Goal: Transaction & Acquisition: Purchase product/service

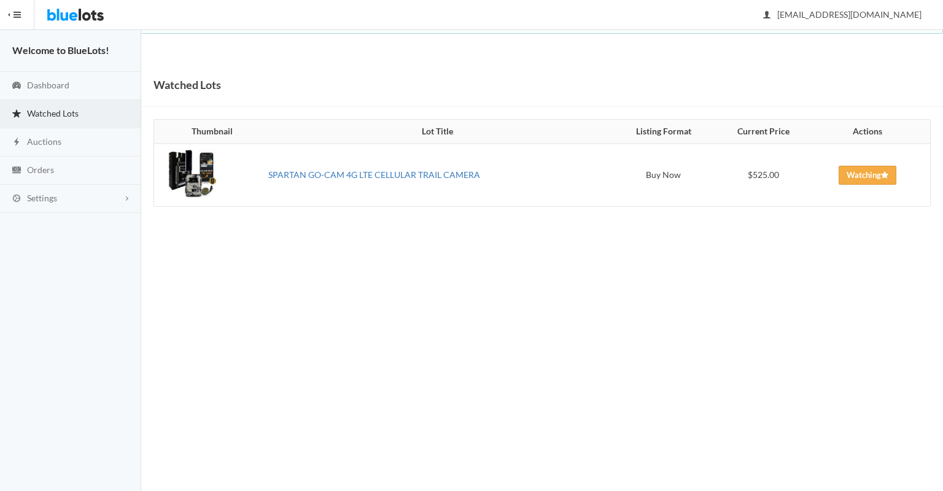
click at [367, 180] on link "SPARTAN GO-CAM 4G LTE CELLULAR TRAIL CAMERA" at bounding box center [374, 174] width 212 height 10
click at [72, 11] on img at bounding box center [76, 14] width 58 height 29
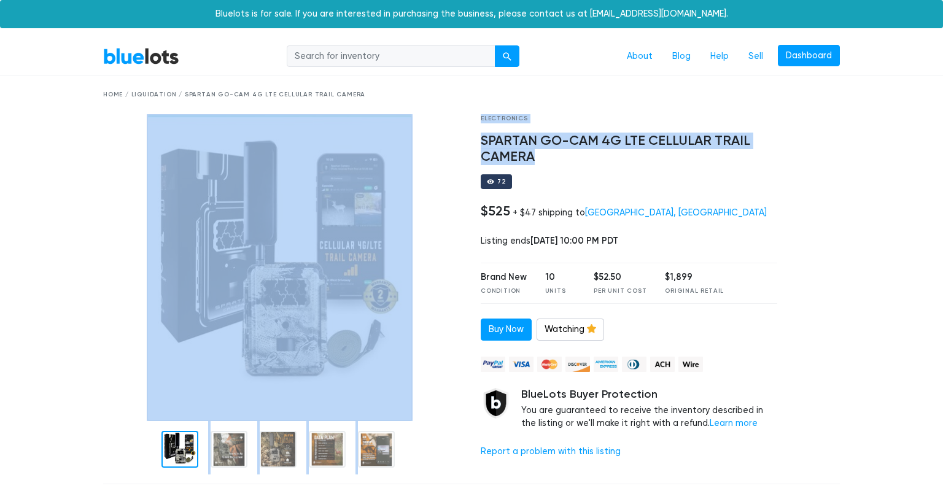
drag, startPoint x: 543, startPoint y: 163, endPoint x: 460, endPoint y: 131, distance: 88.2
click at [460, 131] on div "Electronics SPARTAN GO-CAM 4G LTE CELLULAR TRAIL CAMERA 72 $525 + $47 shipping …" at bounding box center [471, 294] width 755 height 360
click at [506, 136] on h4 "SPARTAN GO-CAM 4G LTE CELLULAR TRAIL CAMERA" at bounding box center [629, 149] width 297 height 32
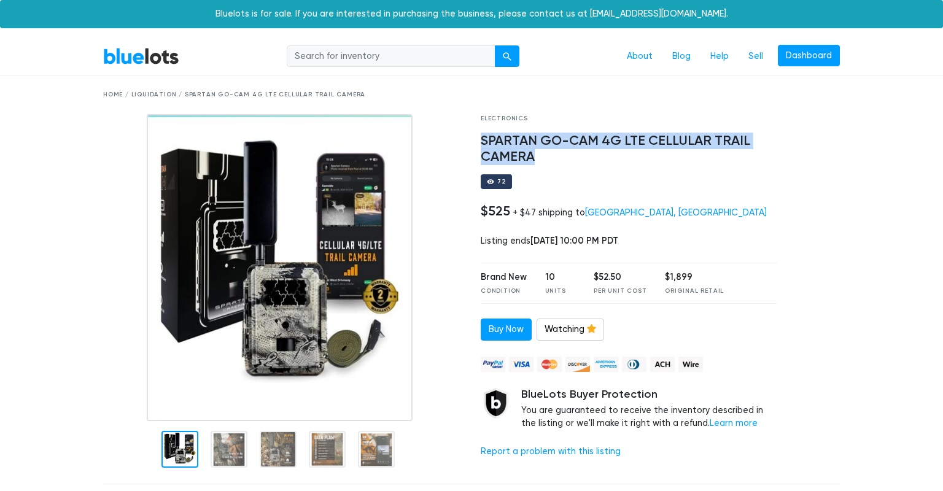
drag, startPoint x: 535, startPoint y: 160, endPoint x: 472, endPoint y: 142, distance: 66.3
click at [472, 142] on div "Electronics SPARTAN GO-CAM 4G LTE CELLULAR TRAIL CAMERA 72 $525 + $47 shipping …" at bounding box center [629, 294] width 315 height 360
copy h4 "SPARTAN GO-CAM 4G LTE CELLULAR TRAIL CAMERA"
click at [511, 144] on h4 "SPARTAN GO-CAM 4G LTE CELLULAR TRAIL CAMERA" at bounding box center [629, 149] width 297 height 32
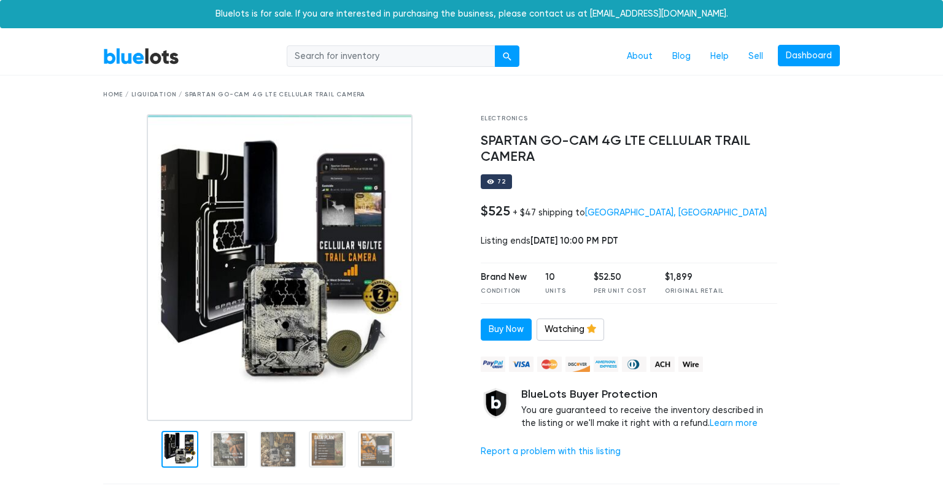
click at [387, 282] on img at bounding box center [280, 267] width 266 height 307
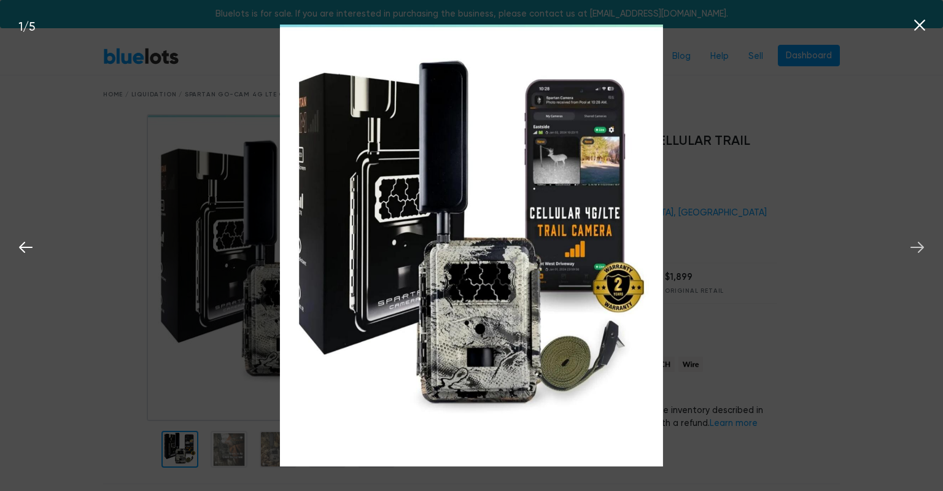
click at [918, 252] on icon at bounding box center [917, 247] width 18 height 18
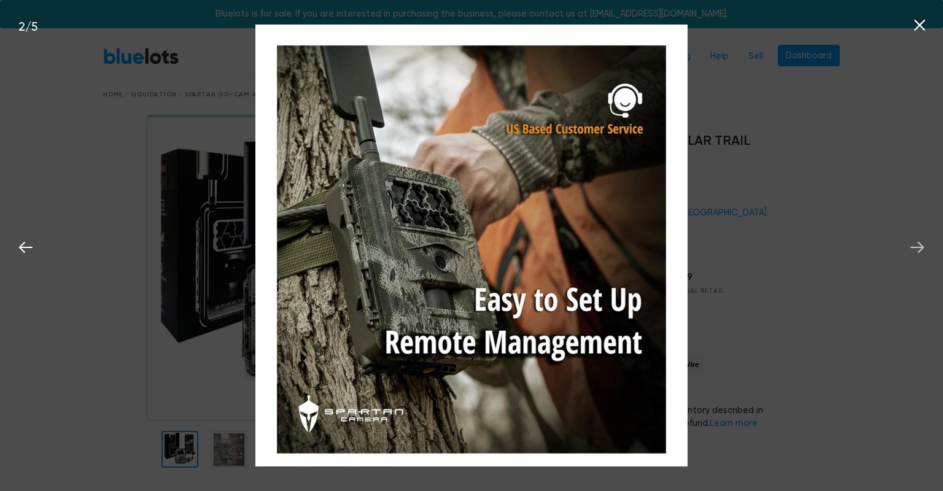
click at [918, 252] on icon at bounding box center [917, 247] width 18 height 18
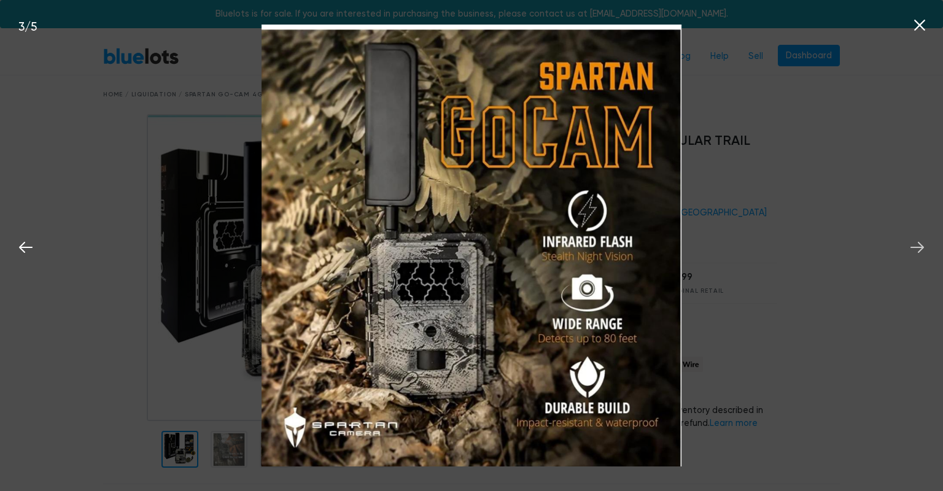
click at [918, 252] on icon at bounding box center [917, 247] width 18 height 18
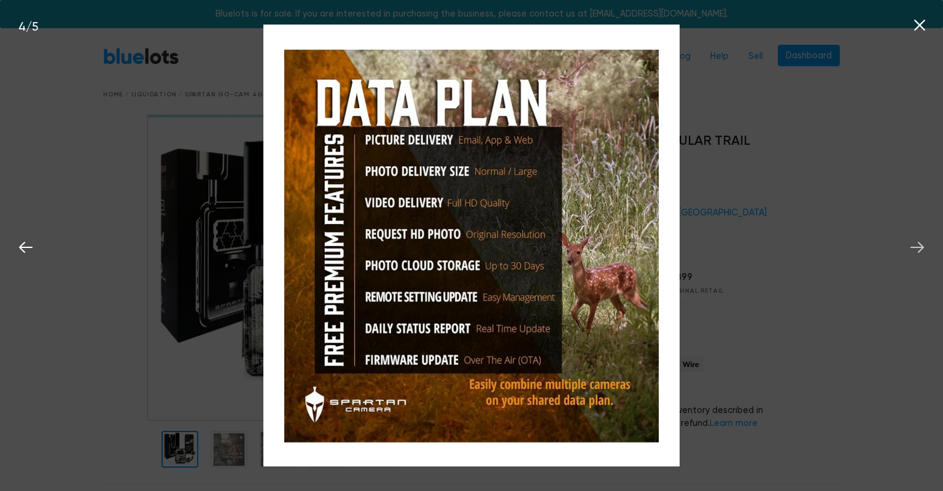
click at [918, 252] on icon at bounding box center [917, 247] width 18 height 18
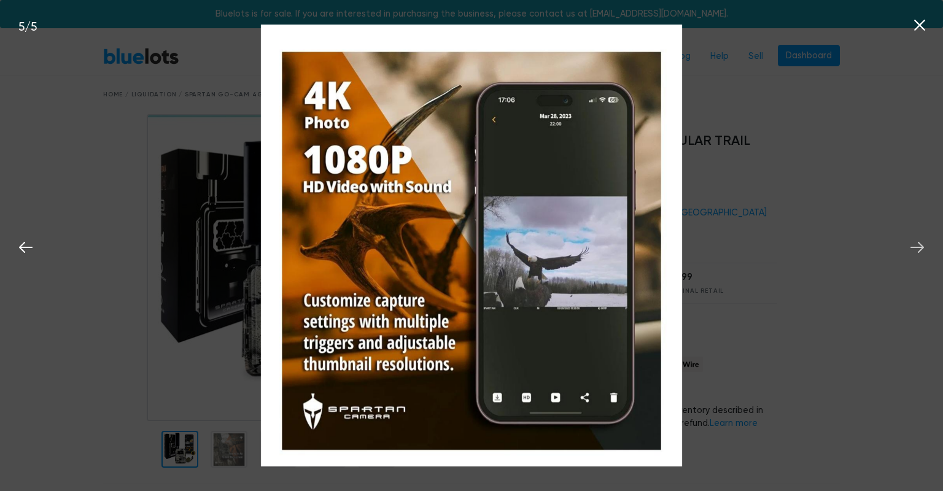
click at [918, 252] on icon at bounding box center [917, 247] width 18 height 18
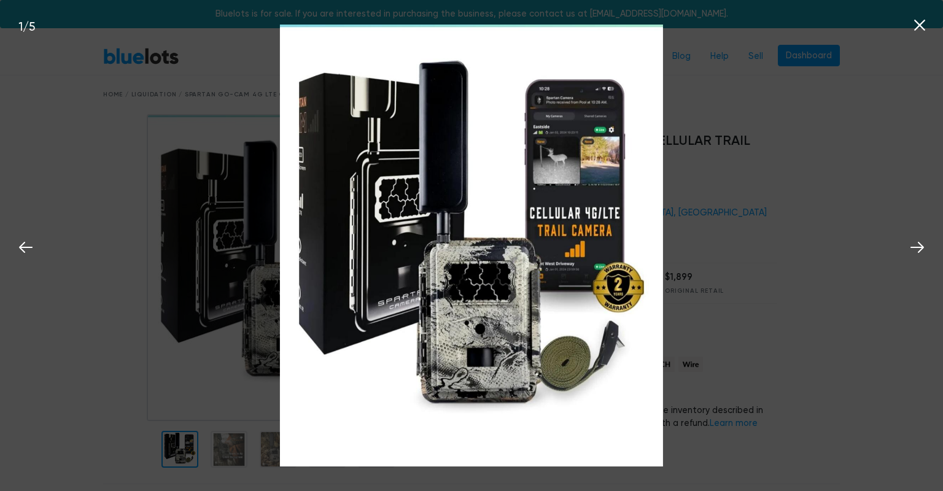
click at [879, 252] on div "1 / 5" at bounding box center [471, 245] width 943 height 491
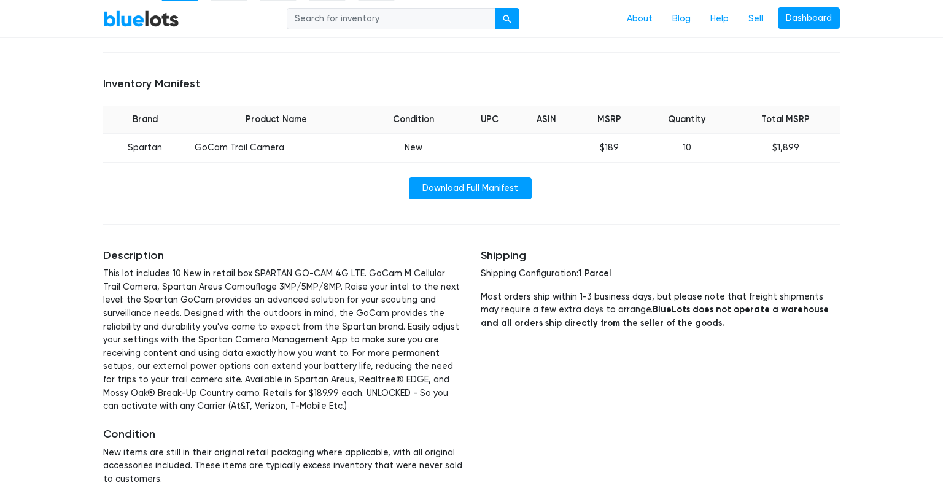
scroll to position [433, 0]
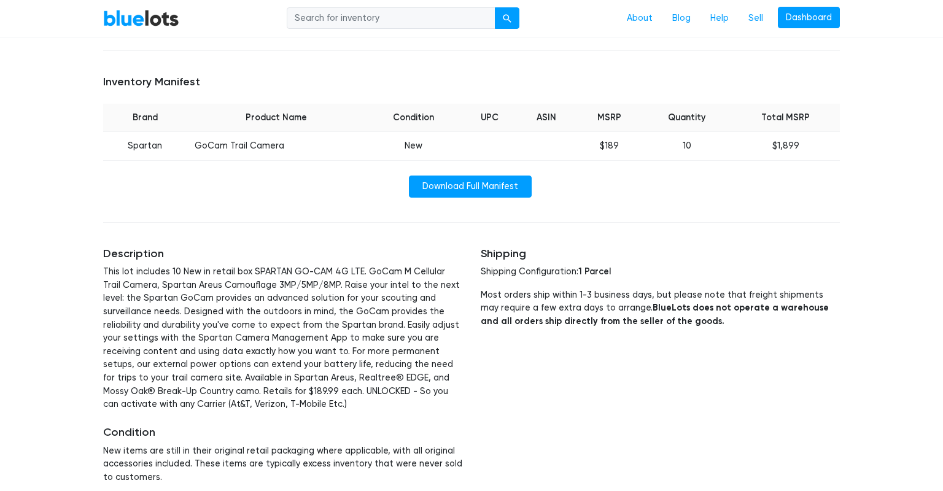
drag, startPoint x: 943, startPoint y: 87, endPoint x: 943, endPoint y: 241, distance: 153.5
click at [942, 241] on html "Bluelots is for sale. If you are interested in purchasing the business, please …" at bounding box center [471, 326] width 943 height 1518
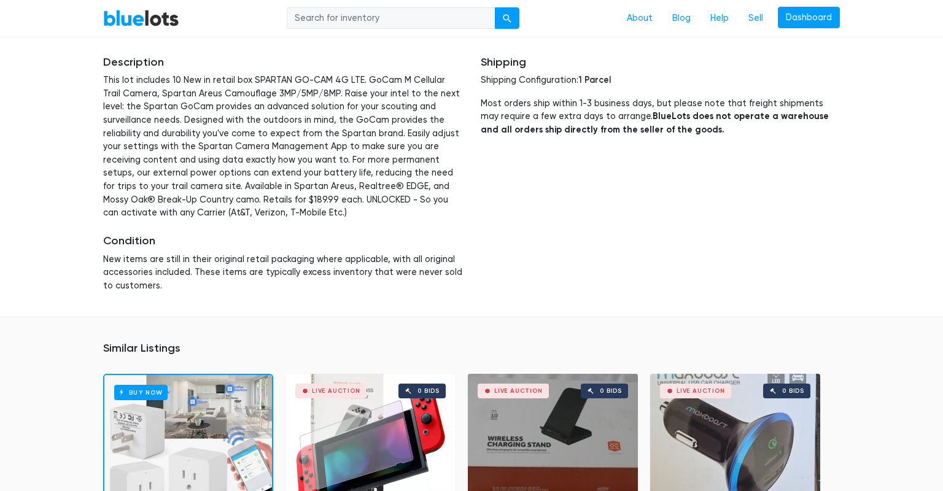
scroll to position [0, 0]
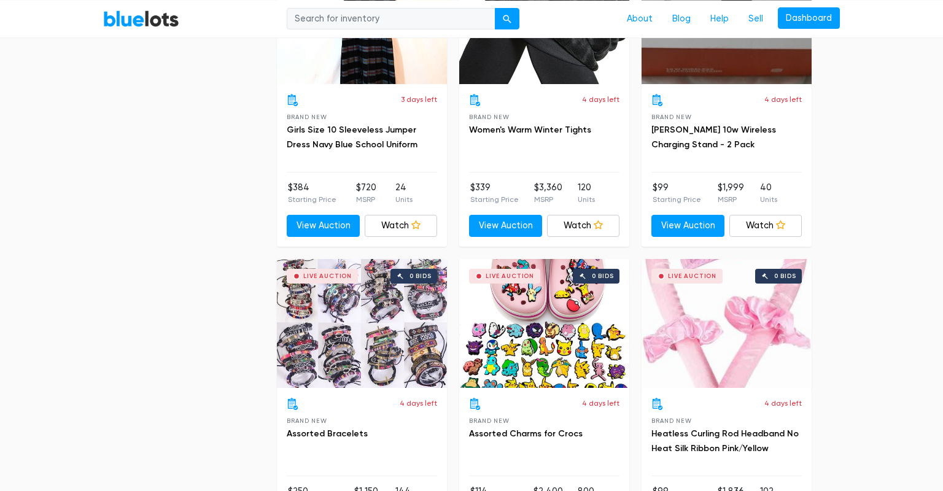
scroll to position [2270, 0]
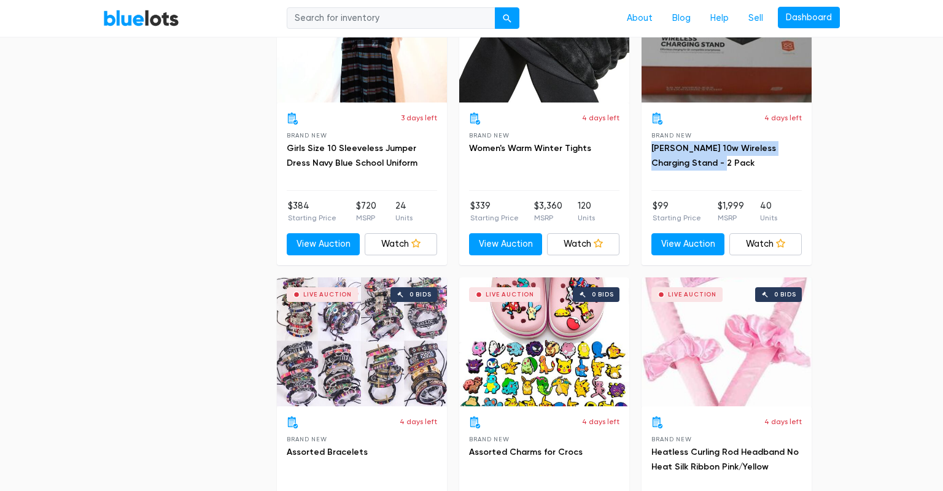
drag, startPoint x: 688, startPoint y: 166, endPoint x: 650, endPoint y: 143, distance: 44.3
click at [650, 143] on div "4 days left Brand New [PERSON_NAME] 10w Wireless Charging Stand - 2 Pack $99 St…" at bounding box center [727, 184] width 170 height 163
click at [766, 245] on link "Watch" at bounding box center [765, 244] width 73 height 22
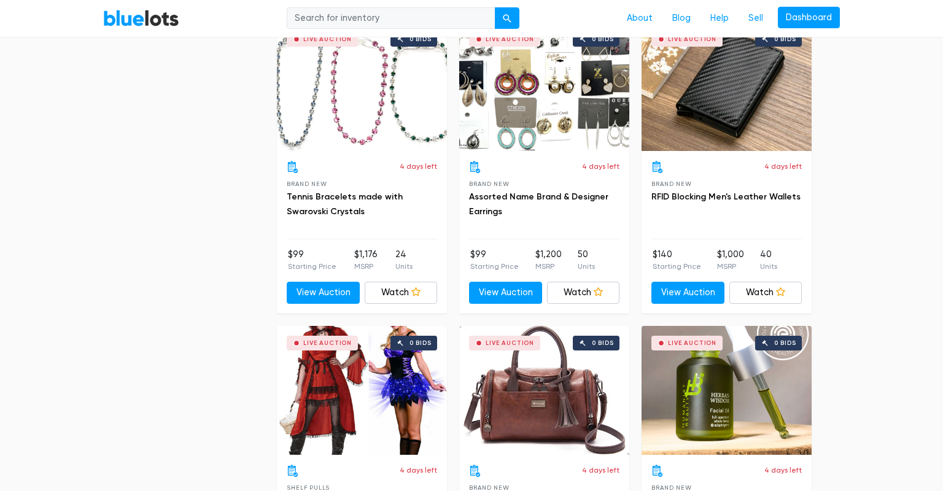
scroll to position [4348, 0]
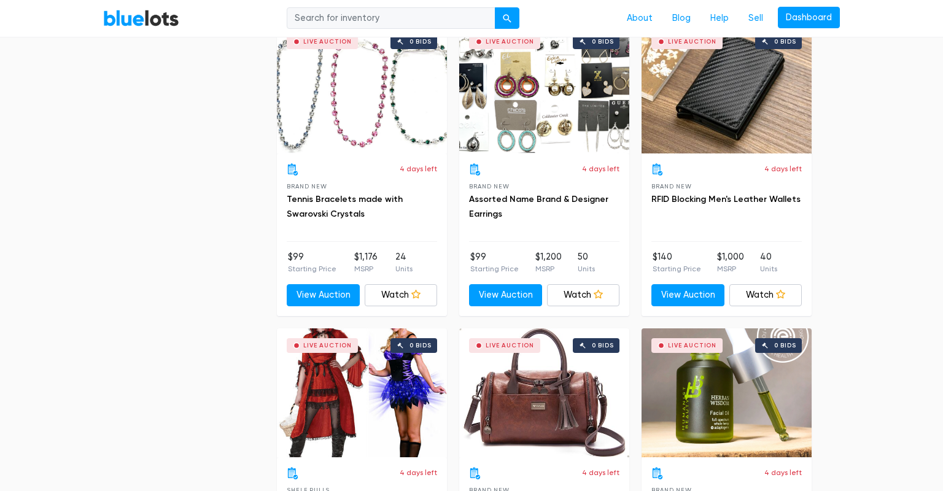
drag, startPoint x: 937, startPoint y: 253, endPoint x: 932, endPoint y: 384, distance: 131.5
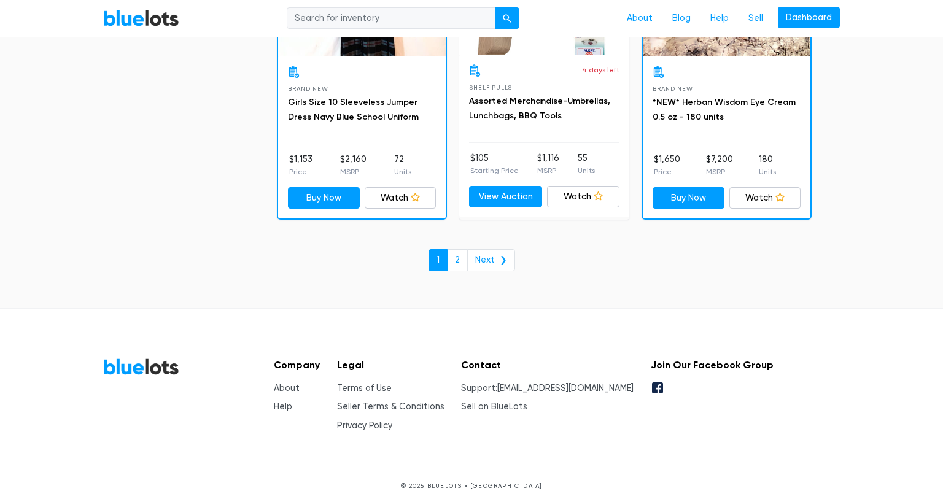
scroll to position [5373, 0]
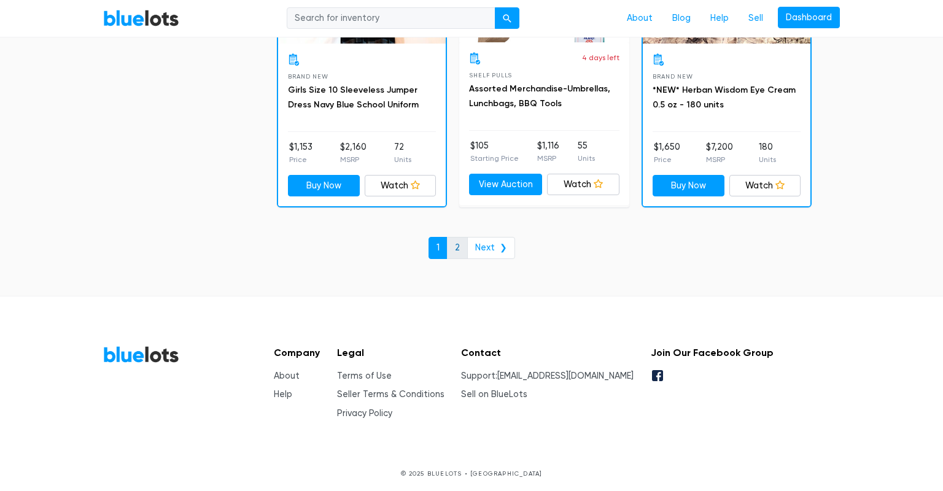
click at [460, 246] on link "2" at bounding box center [457, 248] width 21 height 22
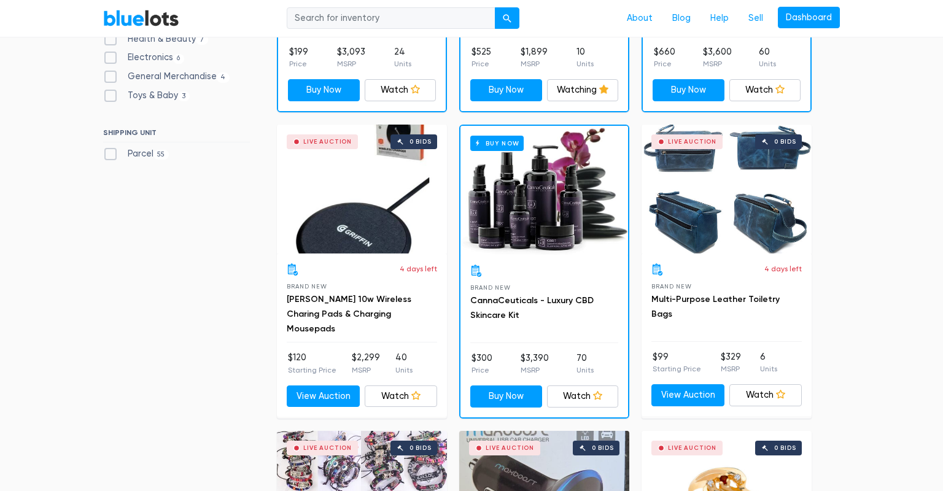
scroll to position [325, 0]
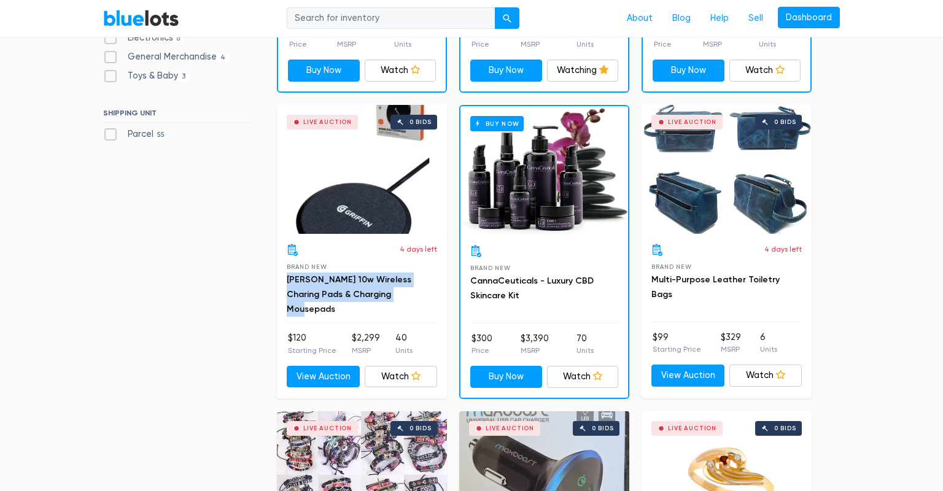
drag, startPoint x: 393, startPoint y: 316, endPoint x: 283, endPoint y: 280, distance: 115.5
click at [283, 280] on div "4 days left Brand New Griffin 10w Wireless Charing Pads & Charging Mousepads $1…" at bounding box center [362, 316] width 170 height 164
click at [389, 373] on link "Watch" at bounding box center [401, 377] width 73 height 22
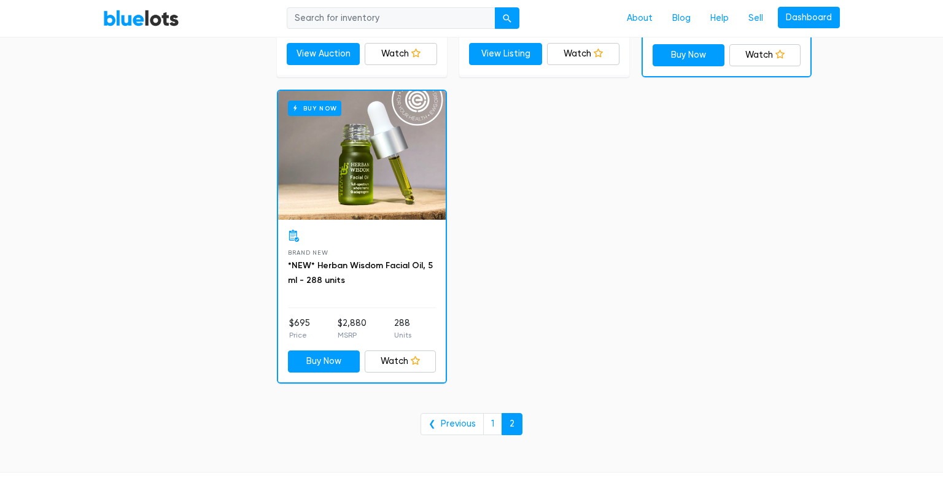
scroll to position [0, 0]
